Goal: Find specific page/section: Find specific page/section

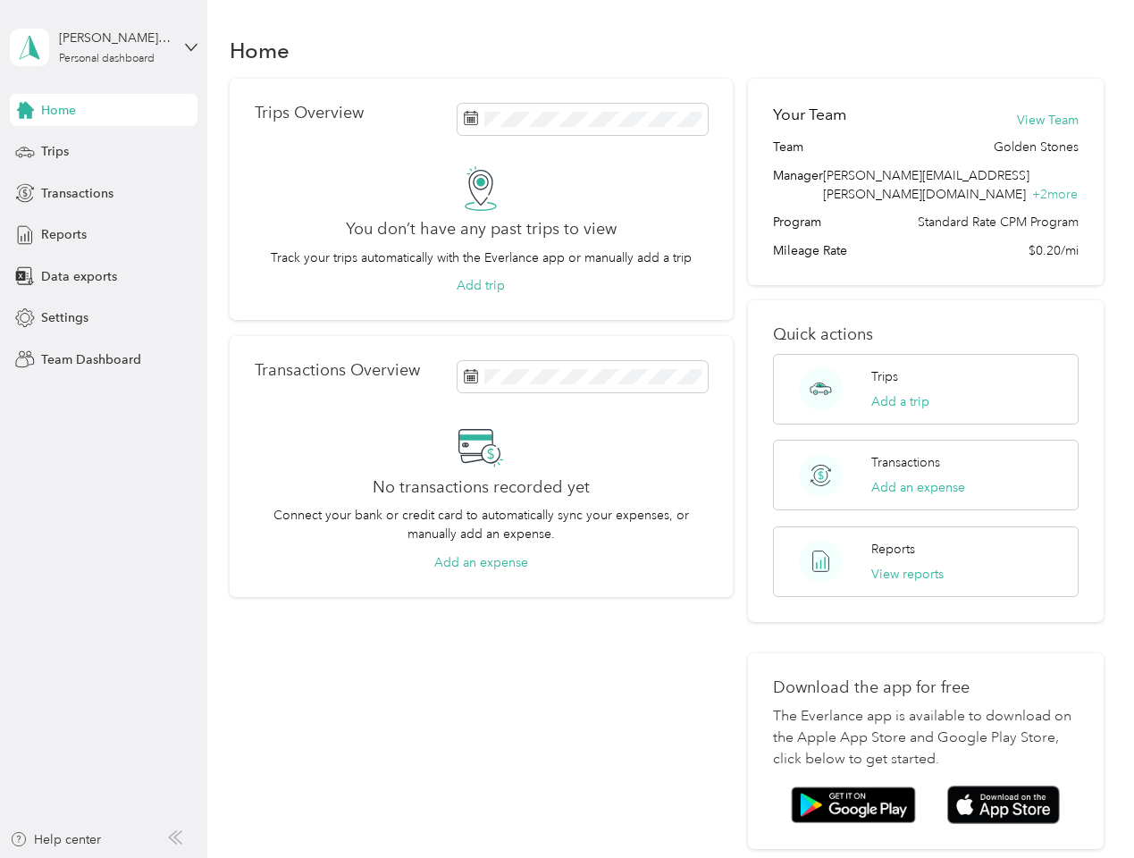
click at [567, 429] on div "No transactions recorded yet Connect your bank or credit card to automatically …" at bounding box center [481, 498] width 453 height 148
click at [104, 47] on div "[PERSON_NAME][EMAIL_ADDRESS][PERSON_NAME][DOMAIN_NAME]" at bounding box center [115, 38] width 112 height 19
click at [104, 110] on div "You’re signed in as [PERSON_NAME][EMAIL_ADDRESS][PERSON_NAME][DOMAIN_NAME] Team…" at bounding box center [299, 156] width 578 height 182
click at [25, 110] on div "You’re signed in as [PERSON_NAME][EMAIL_ADDRESS][PERSON_NAME][DOMAIN_NAME] Team…" at bounding box center [299, 156] width 578 height 182
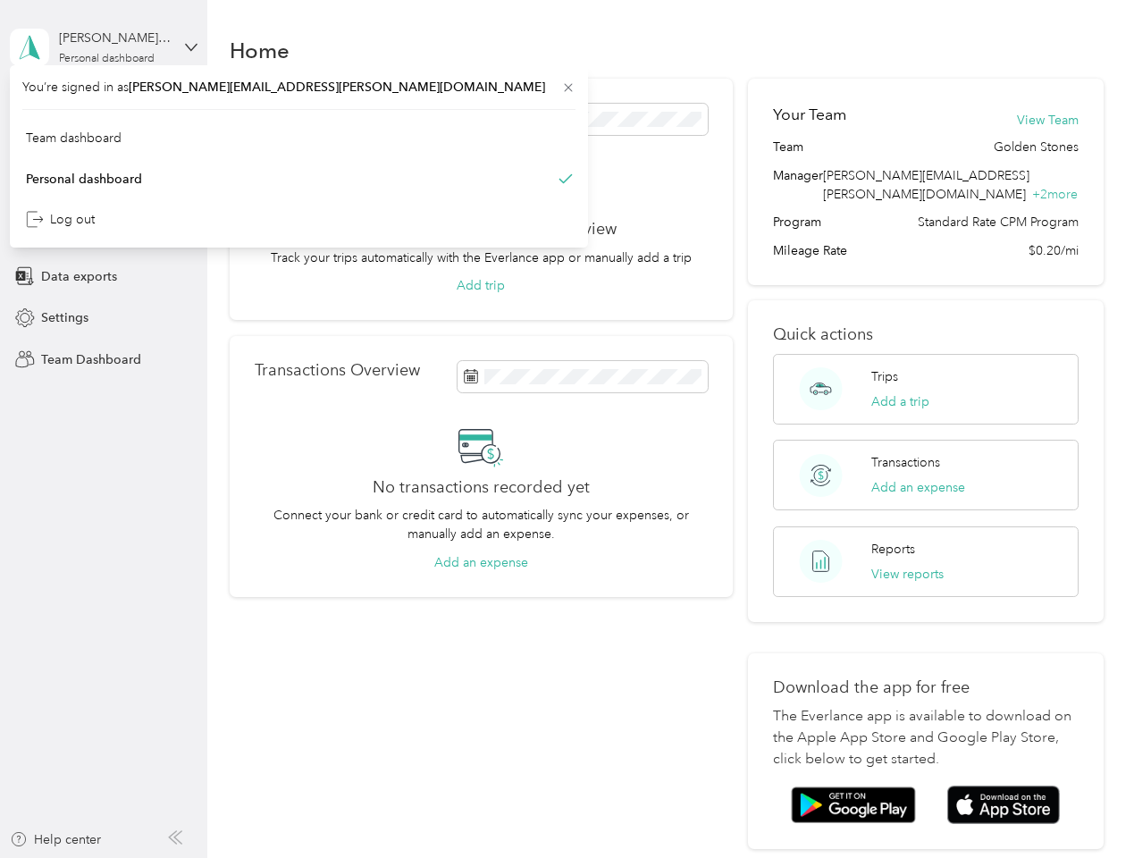
click at [104, 152] on div "Trips" at bounding box center [104, 152] width 188 height 32
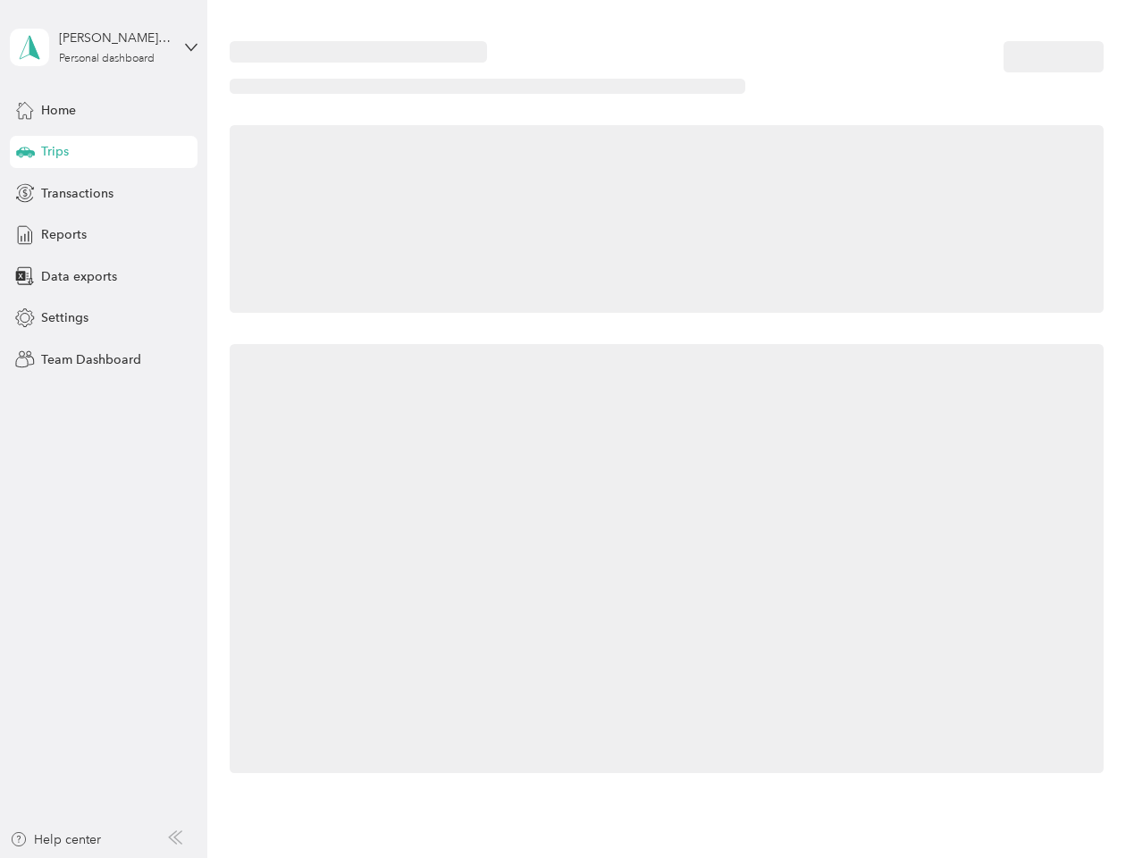
click at [25, 152] on icon at bounding box center [25, 151] width 19 height 9
